Goal: Navigation & Orientation: Find specific page/section

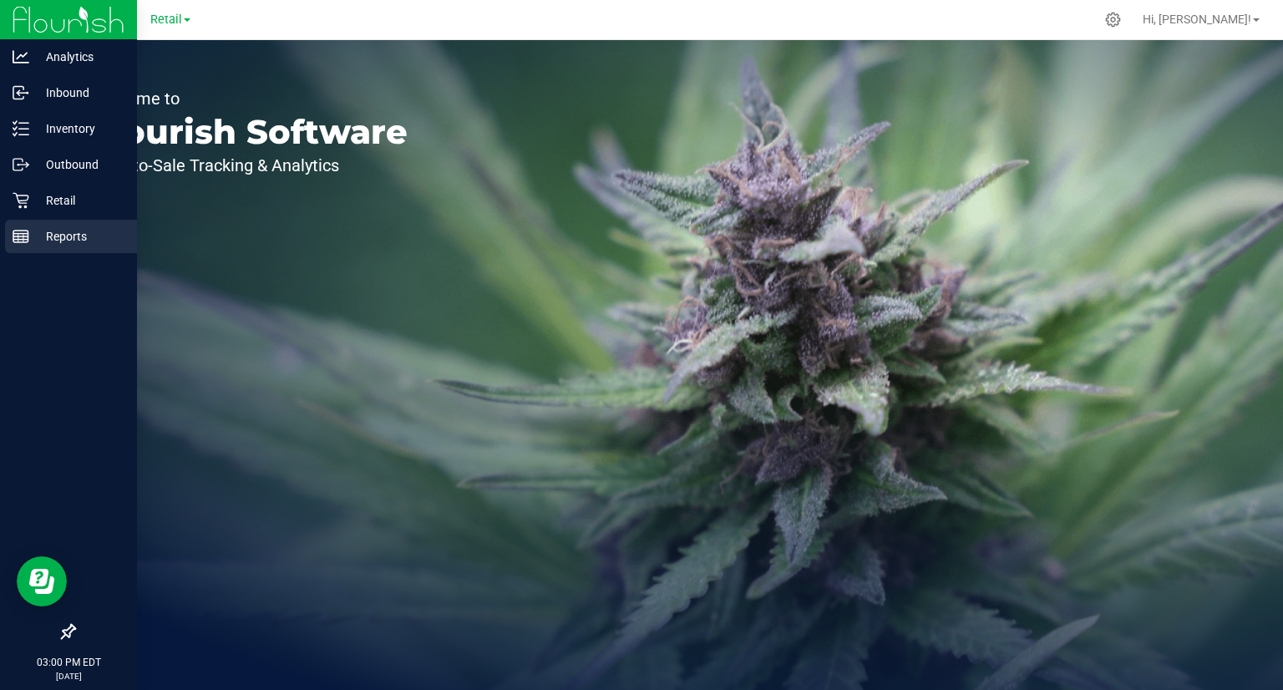
click at [30, 237] on p "Reports" at bounding box center [79, 236] width 100 height 20
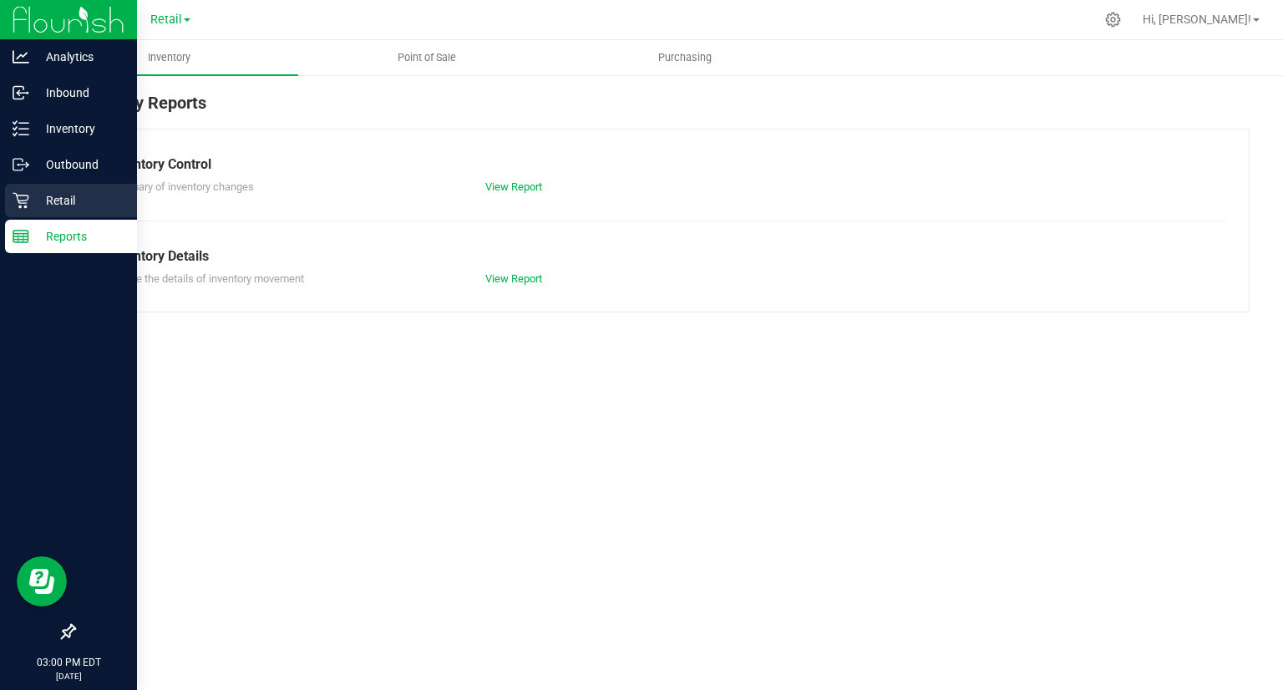
click at [27, 205] on icon at bounding box center [21, 200] width 17 height 17
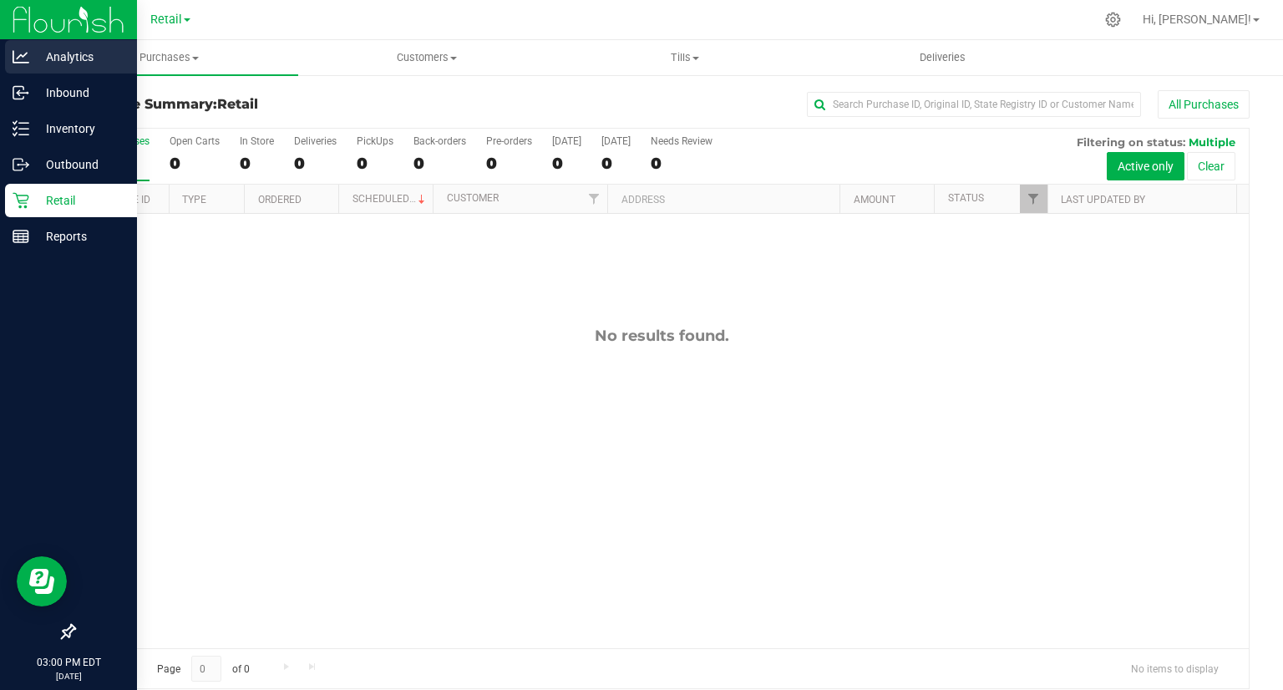
click at [74, 60] on p "Analytics" at bounding box center [79, 57] width 100 height 20
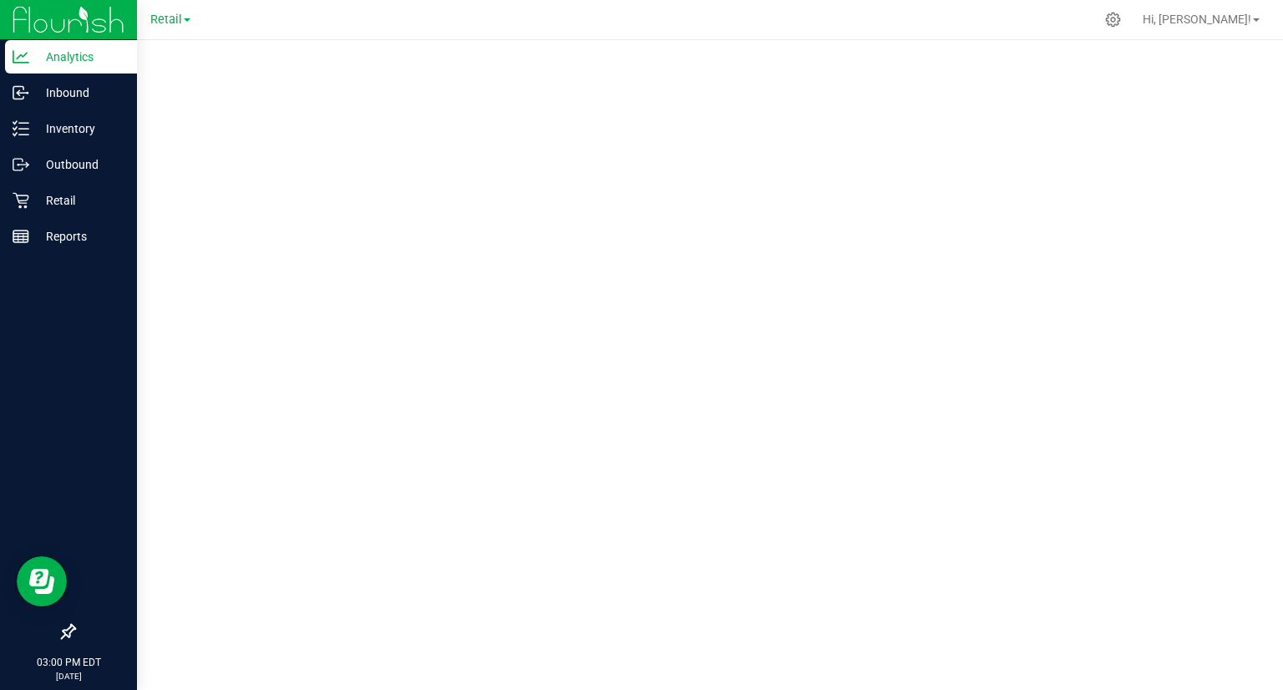
click at [46, 58] on p "Analytics" at bounding box center [79, 57] width 100 height 20
